Goal: Complete application form

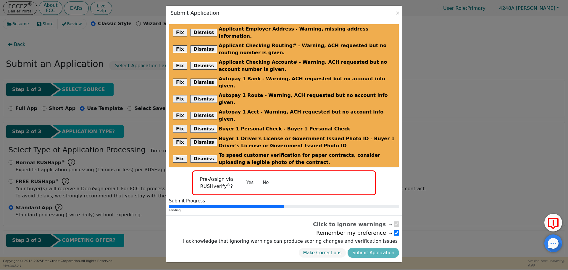
select select "[GEOGRAPHIC_DATA]"
select select "n"
select select "y"
select select "n"
select select "[GEOGRAPHIC_DATA]"
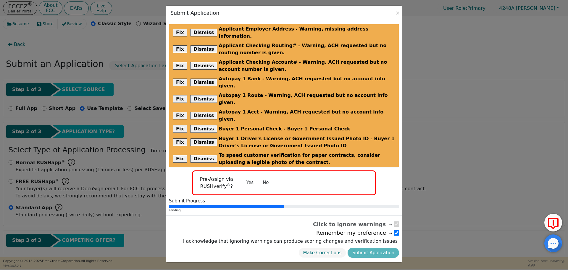
select select "Own"
select select "[GEOGRAPHIC_DATA]"
select select "y"
select select "FRIEND"
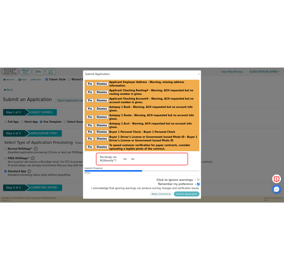
scroll to position [685, 0]
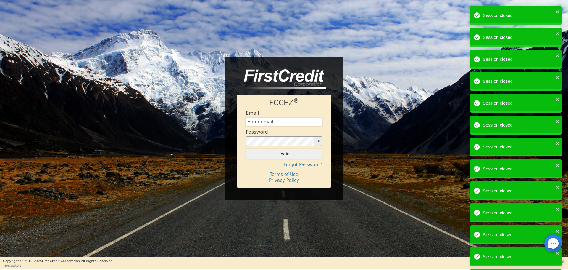
type input "[EMAIL_ADDRESS][DOMAIN_NAME]"
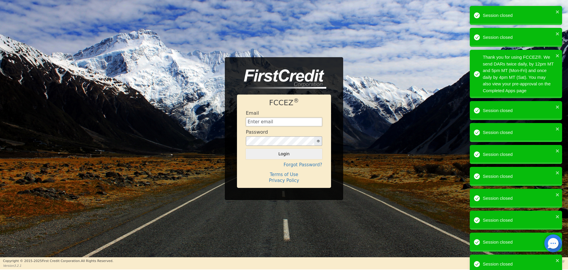
type input "[EMAIL_ADDRESS][DOMAIN_NAME]"
